Goal: Contribute content: Contribute content

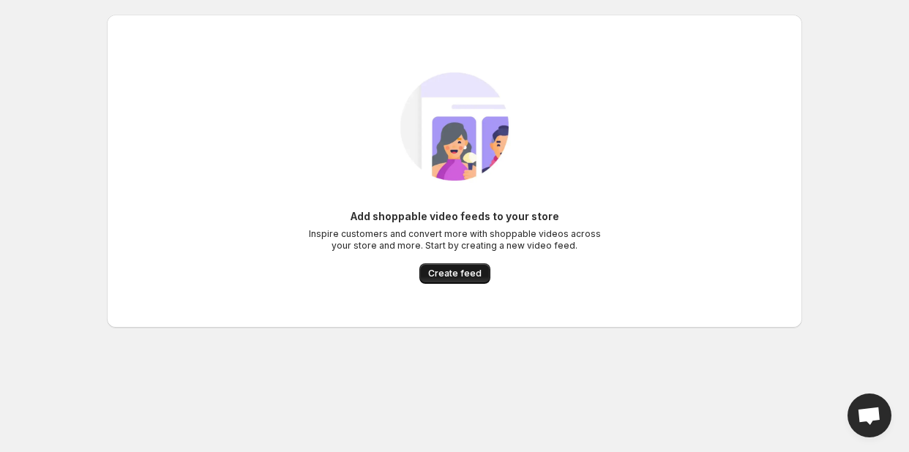
click at [436, 269] on span "Create feed" at bounding box center [454, 274] width 53 height 12
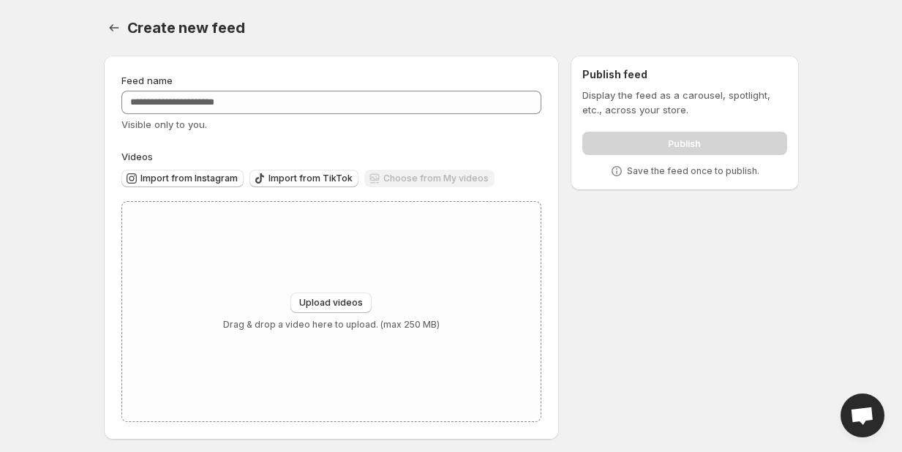
scroll to position [5, 0]
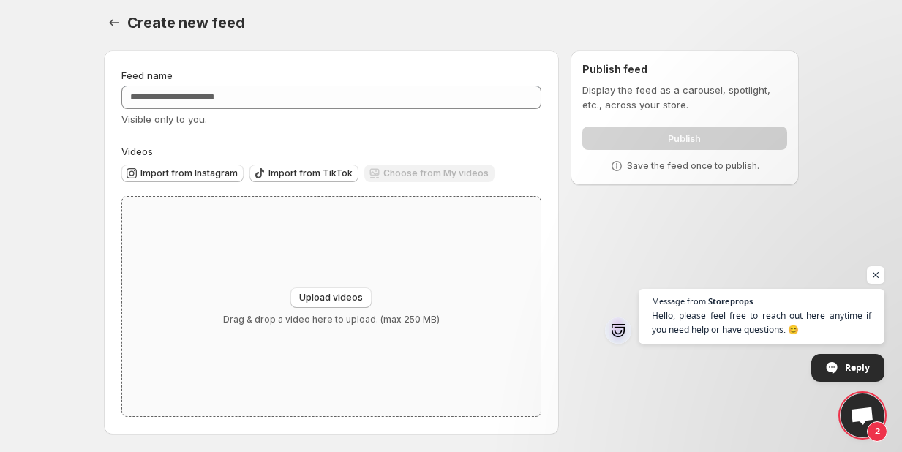
drag, startPoint x: 326, startPoint y: 290, endPoint x: 519, endPoint y: 398, distance: 221.4
click at [519, 396] on div "Upload videos Drag & drop a video here to upload. (max 250 MB)" at bounding box center [331, 306] width 419 height 219
click at [321, 298] on span "Upload videos" at bounding box center [331, 298] width 64 height 12
click at [327, 287] on button "Upload videos" at bounding box center [330, 297] width 81 height 20
click at [338, 300] on span "Upload videos" at bounding box center [331, 298] width 64 height 12
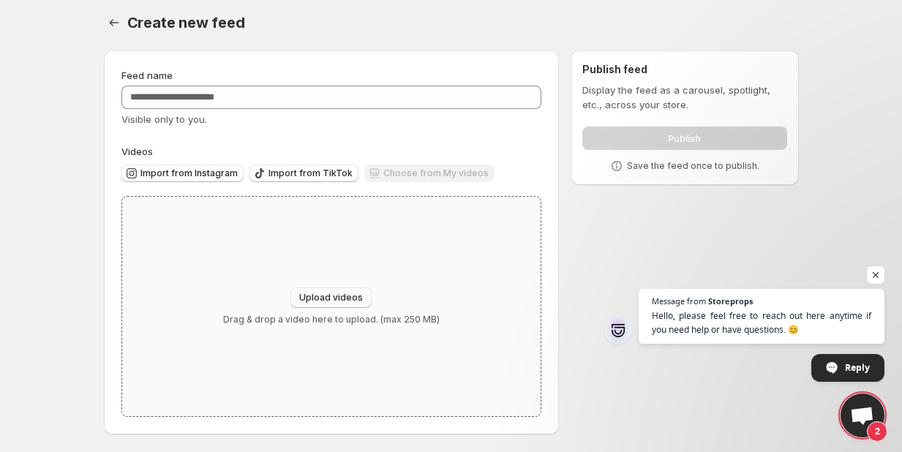
type input "**********"
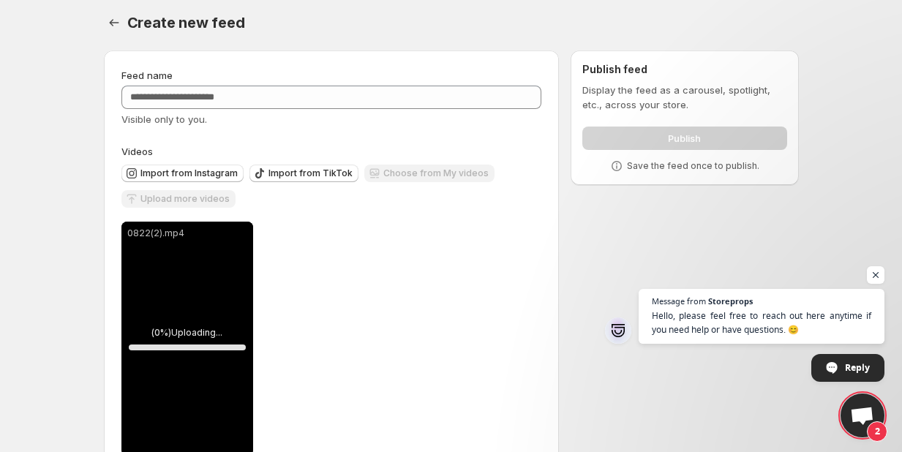
scroll to position [44, 0]
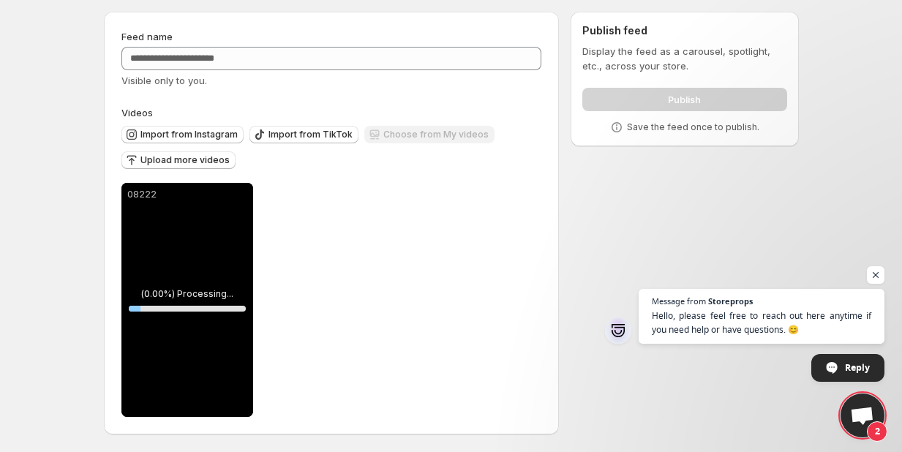
click at [204, 161] on span "Upload more videos" at bounding box center [184, 160] width 89 height 12
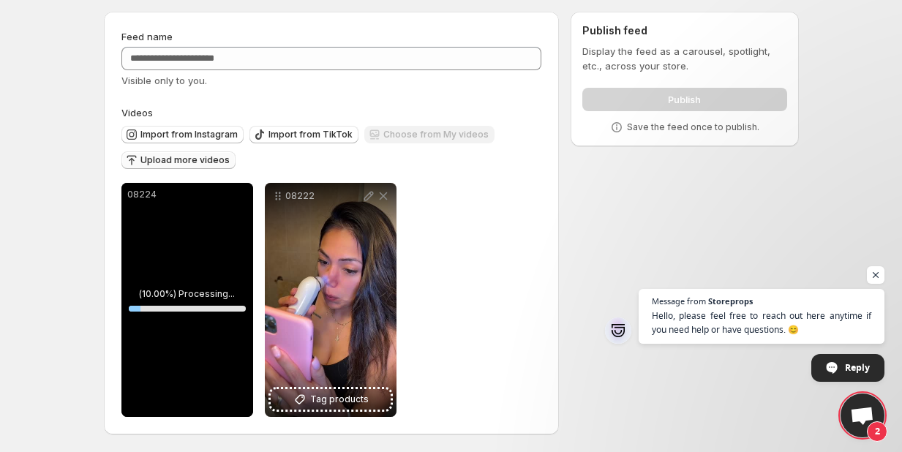
click at [198, 165] on span "Upload more videos" at bounding box center [184, 160] width 89 height 12
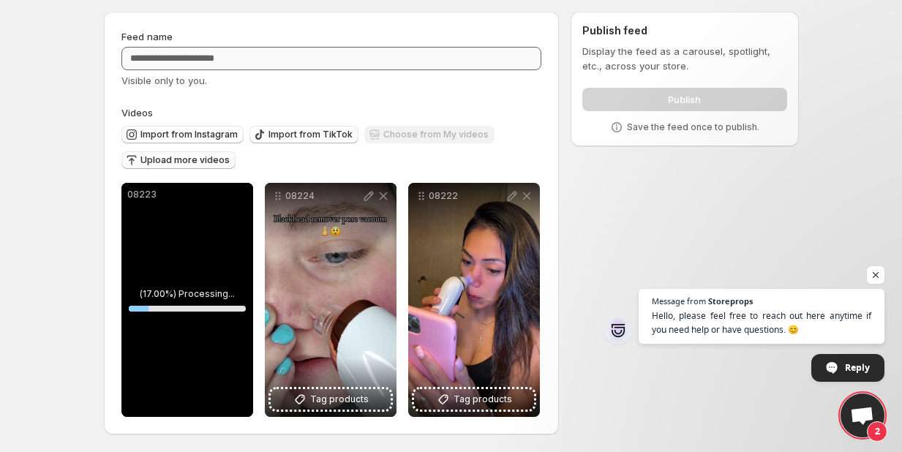
scroll to position [0, 0]
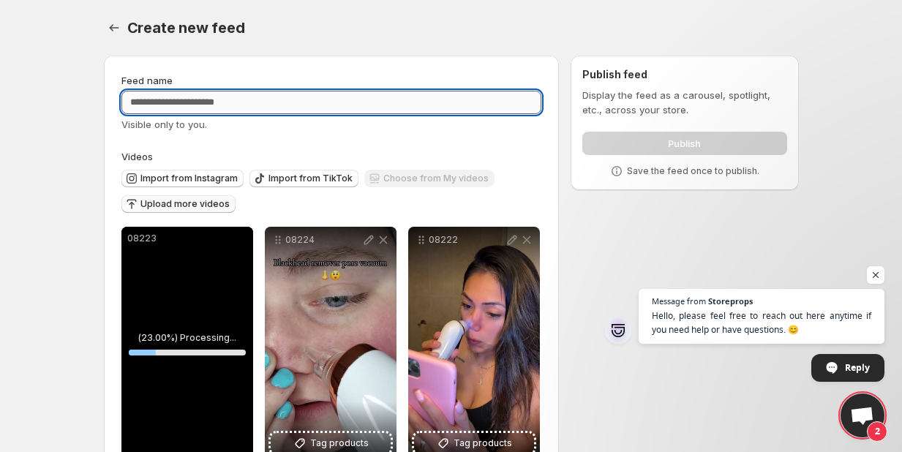
click at [241, 102] on input "Feed name" at bounding box center [331, 102] width 421 height 23
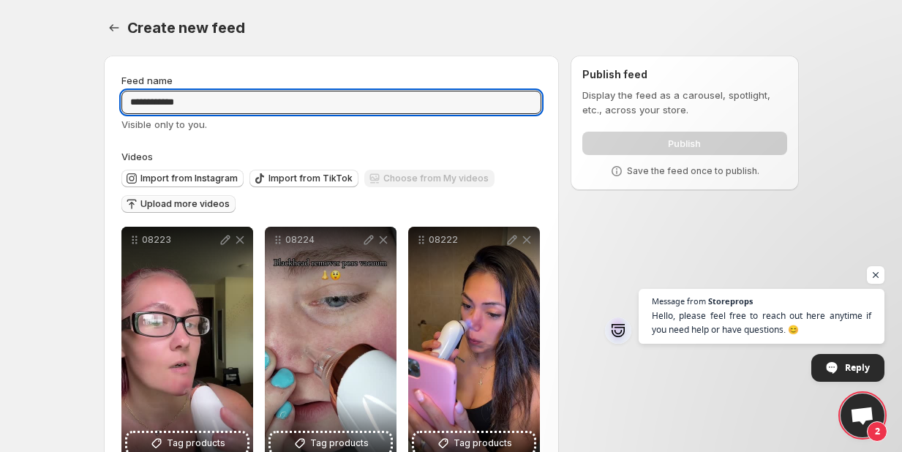
type input "**********"
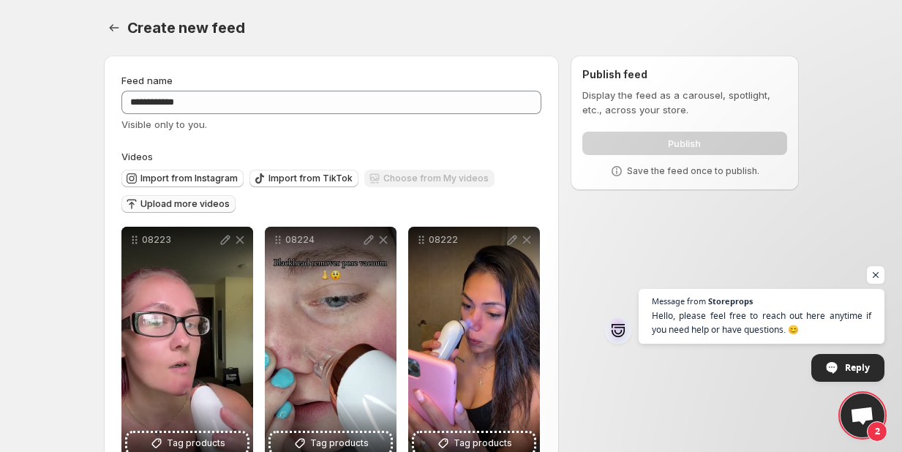
click at [598, 222] on div "**********" at bounding box center [445, 270] width 707 height 452
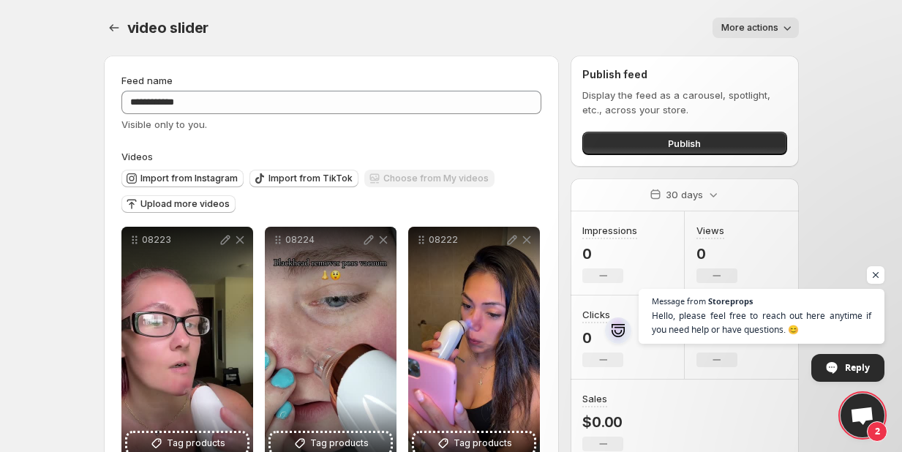
scroll to position [44, 0]
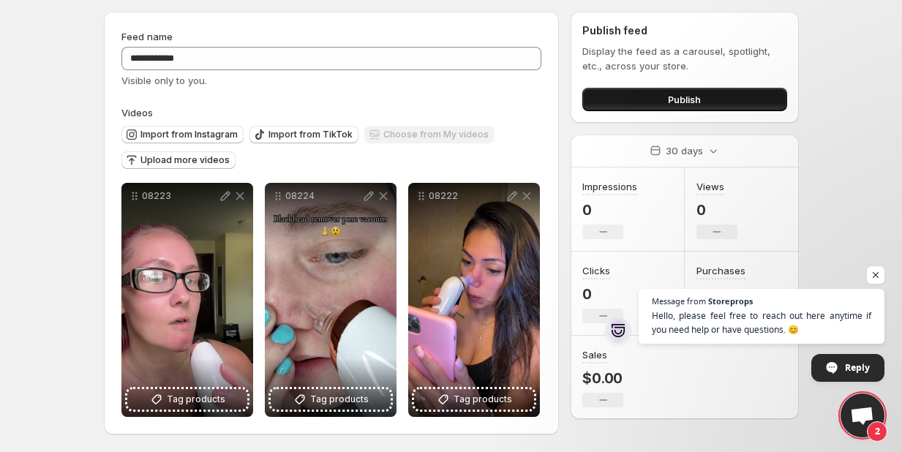
click at [631, 89] on button "Publish" at bounding box center [684, 99] width 204 height 23
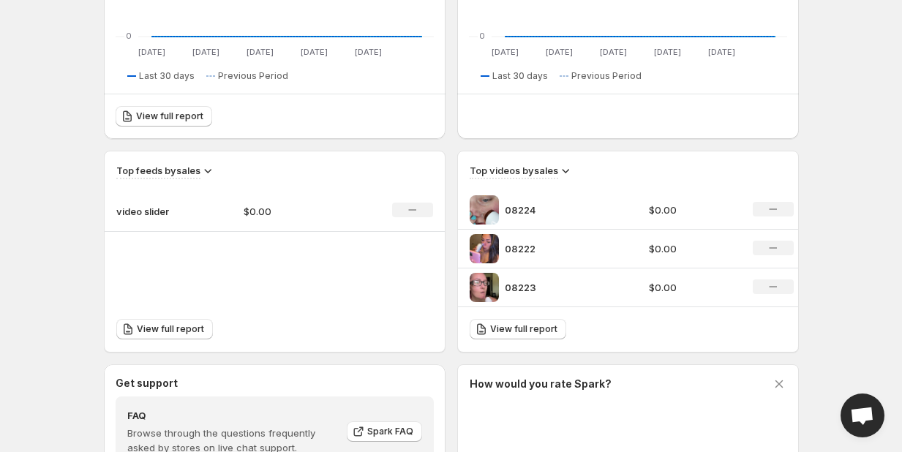
scroll to position [439, 0]
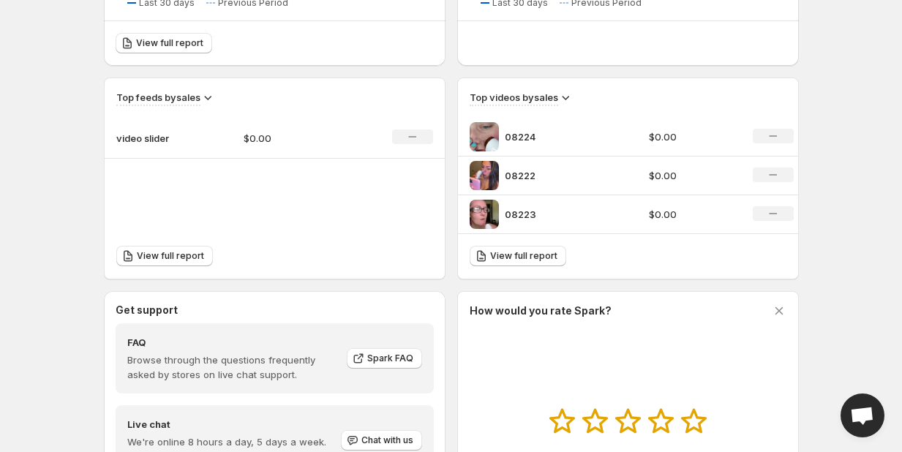
click at [772, 138] on icon "No change" at bounding box center [773, 136] width 8 height 12
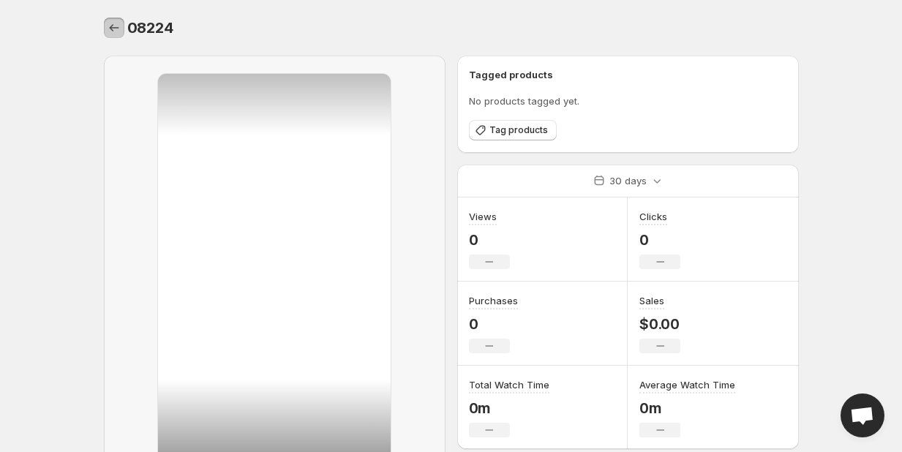
click at [114, 34] on icon "Settings" at bounding box center [114, 27] width 15 height 15
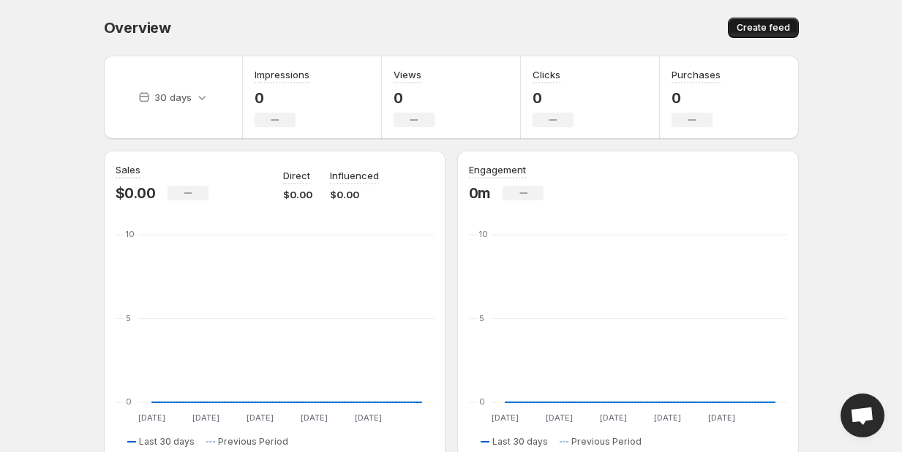
click at [763, 30] on span "Create feed" at bounding box center [763, 28] width 53 height 12
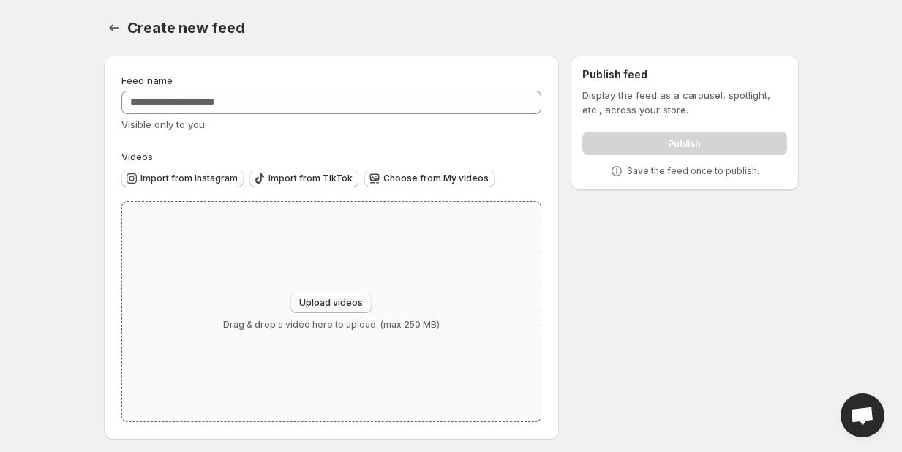
click at [334, 301] on span "Upload videos" at bounding box center [331, 303] width 64 height 12
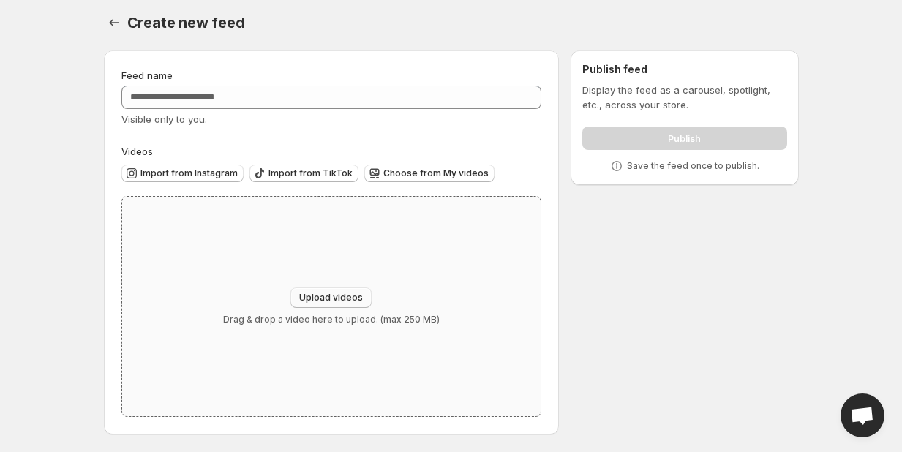
click at [334, 293] on span "Upload videos" at bounding box center [331, 298] width 64 height 12
type input "**********"
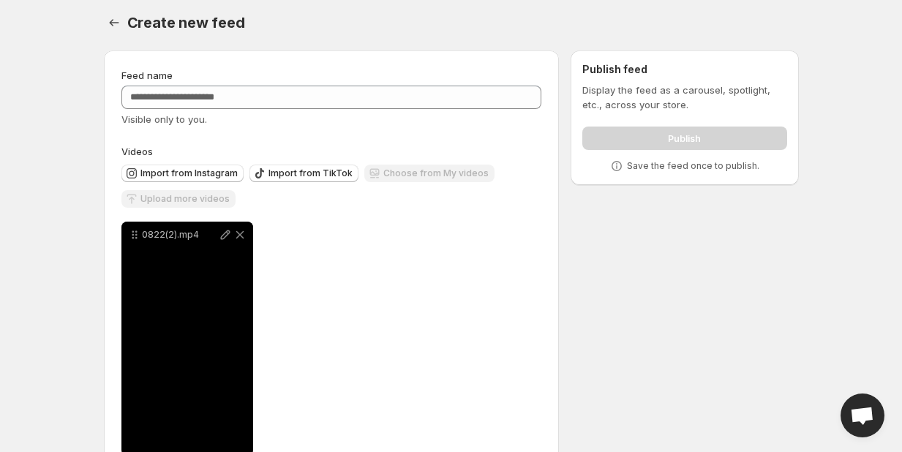
scroll to position [0, 0]
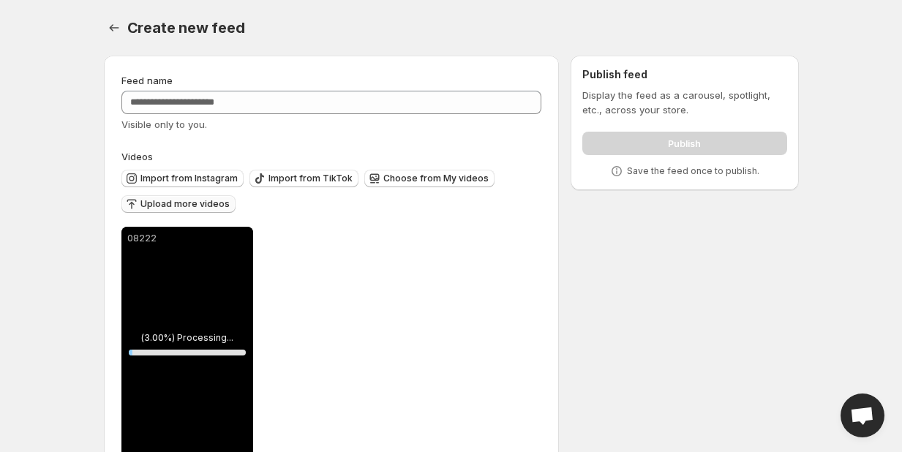
click at [221, 207] on span "Upload more videos" at bounding box center [184, 204] width 89 height 12
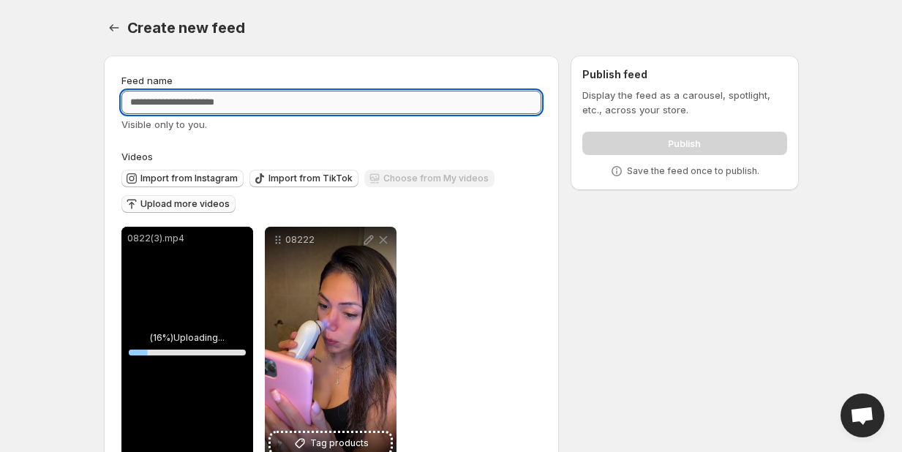
drag, startPoint x: 318, startPoint y: 99, endPoint x: 309, endPoint y: 101, distance: 9.6
click at [310, 99] on input "Feed name" at bounding box center [331, 102] width 421 height 23
type input "**********"
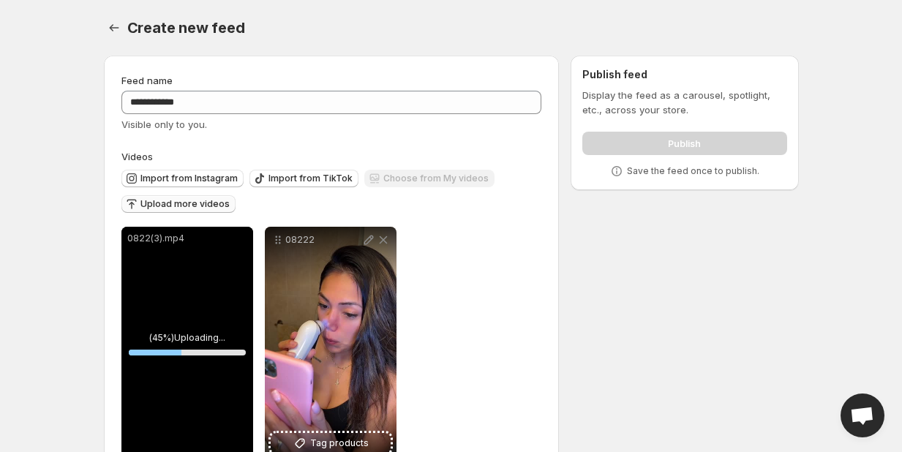
click at [728, 266] on div "**********" at bounding box center [445, 270] width 707 height 452
click at [187, 199] on span "Upload more videos" at bounding box center [184, 204] width 89 height 12
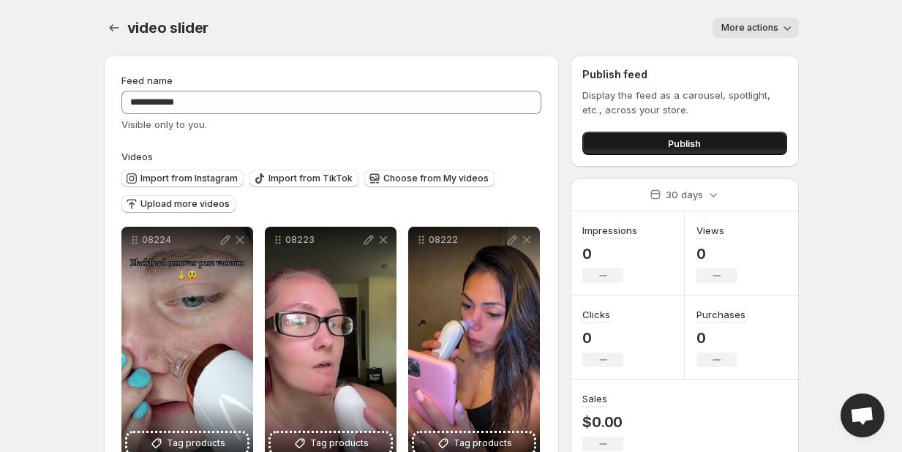
click at [641, 135] on button "Publish" at bounding box center [684, 143] width 204 height 23
